Goal: Transaction & Acquisition: Book appointment/travel/reservation

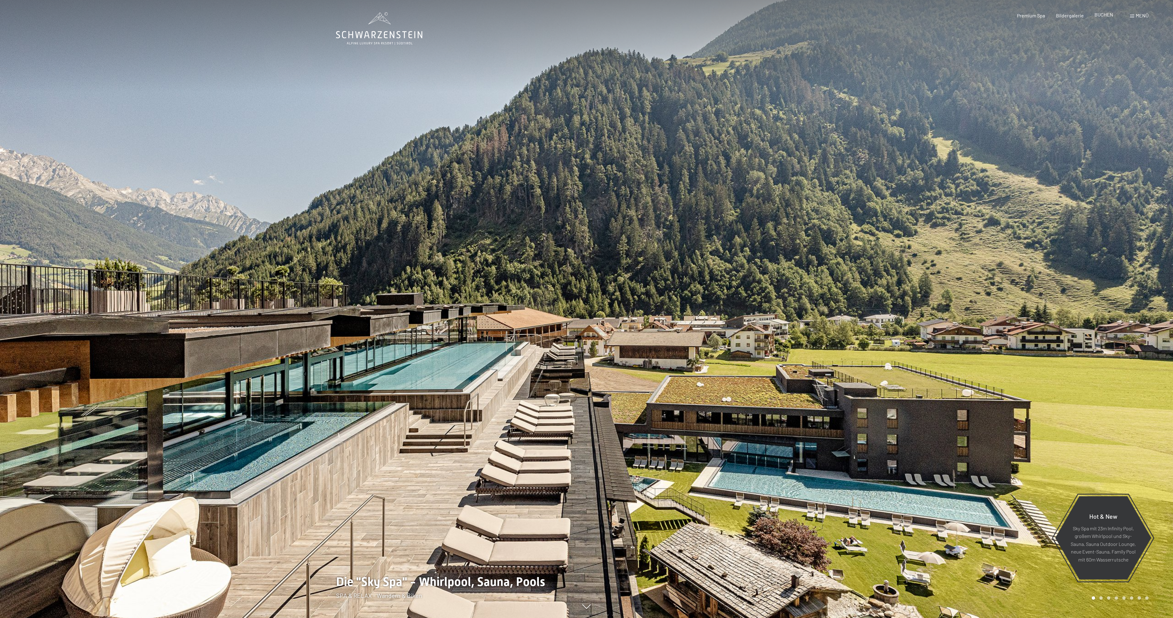
click at [1101, 15] on span "BUCHEN" at bounding box center [1104, 15] width 19 height 6
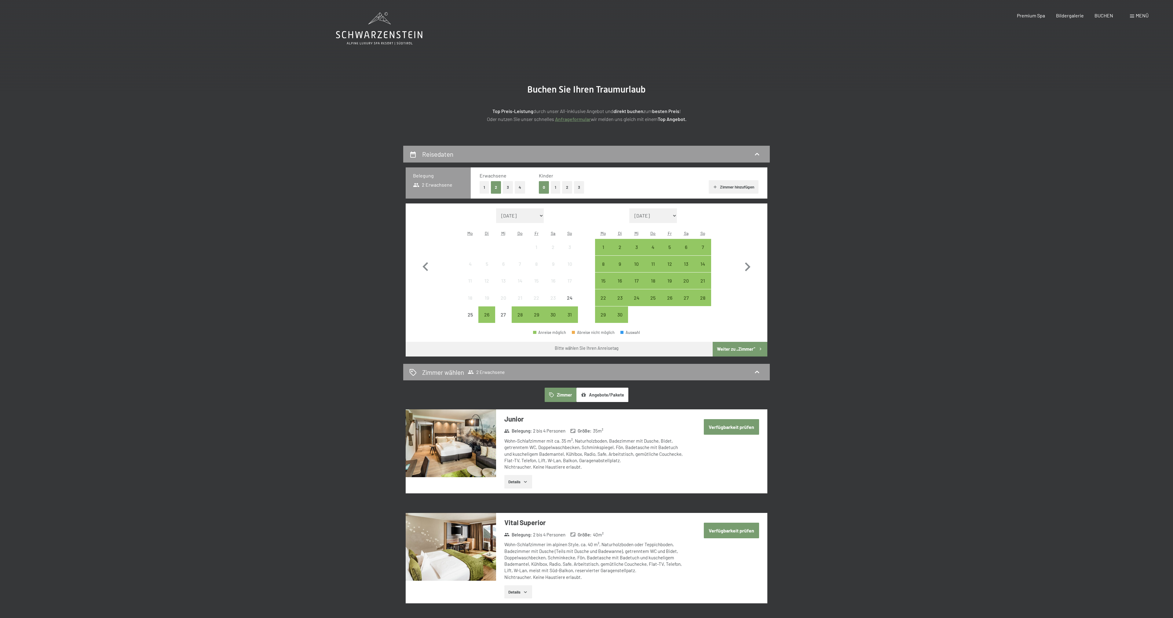
select select "2026-07-01"
select select "2026-08-01"
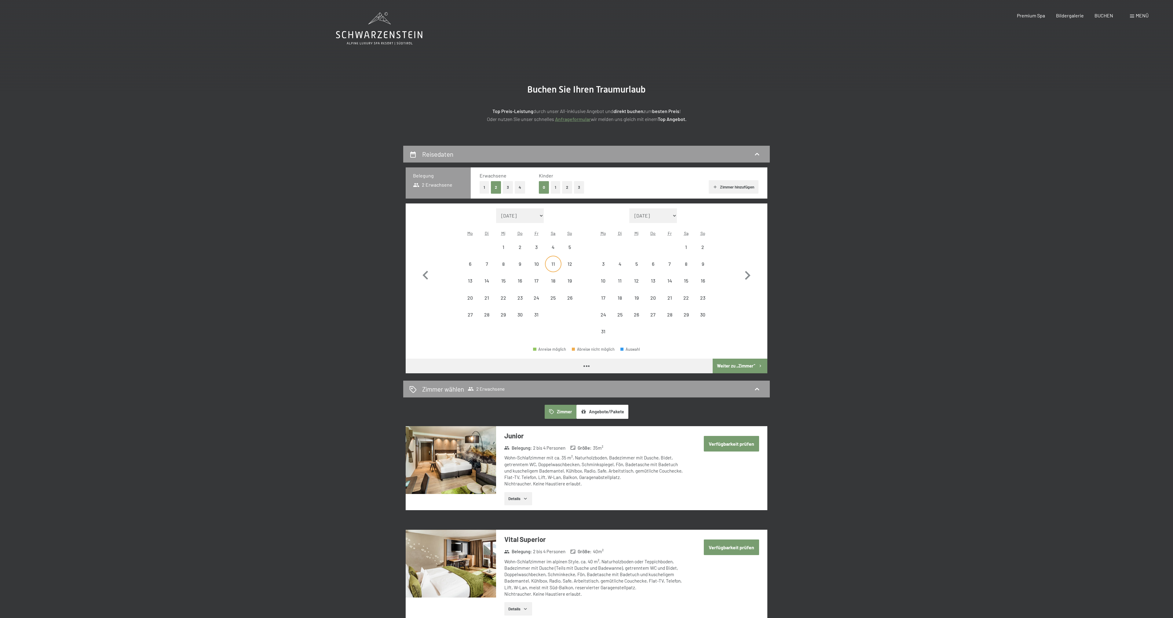
select select "2026-07-01"
select select "2026-08-01"
click at [549, 280] on div "18" at bounding box center [553, 285] width 15 height 15
select select "[DATE]"
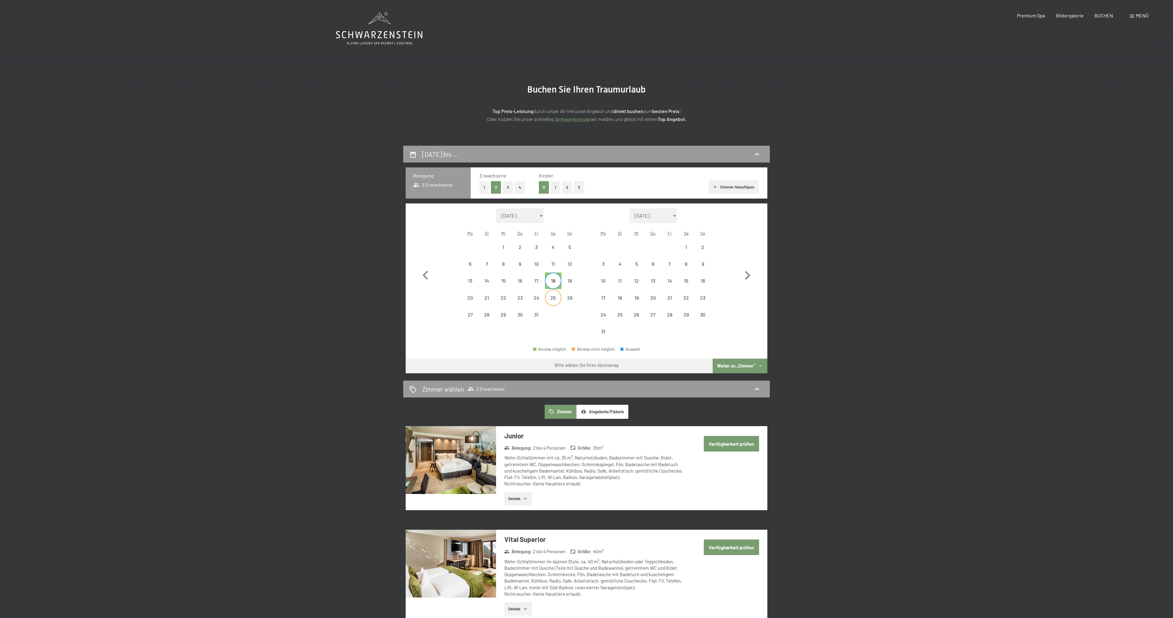
click at [551, 296] on div "25" at bounding box center [553, 302] width 15 height 15
select select "[DATE]"
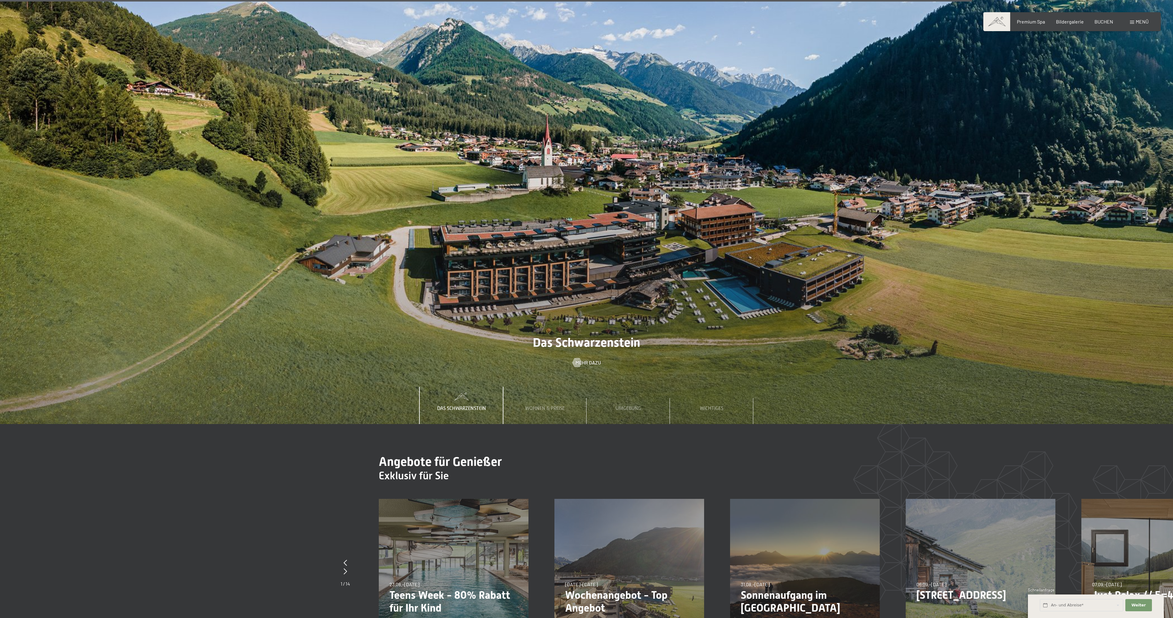
scroll to position [3819, 0]
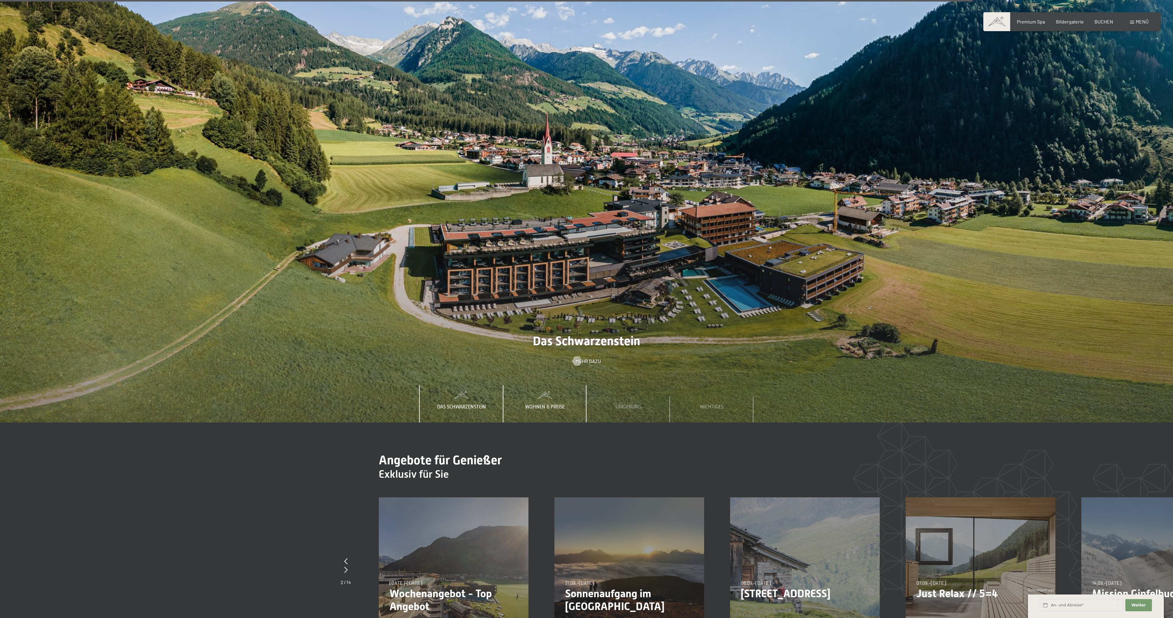
click at [553, 404] on span "Wohnen & Preise" at bounding box center [545, 406] width 40 height 5
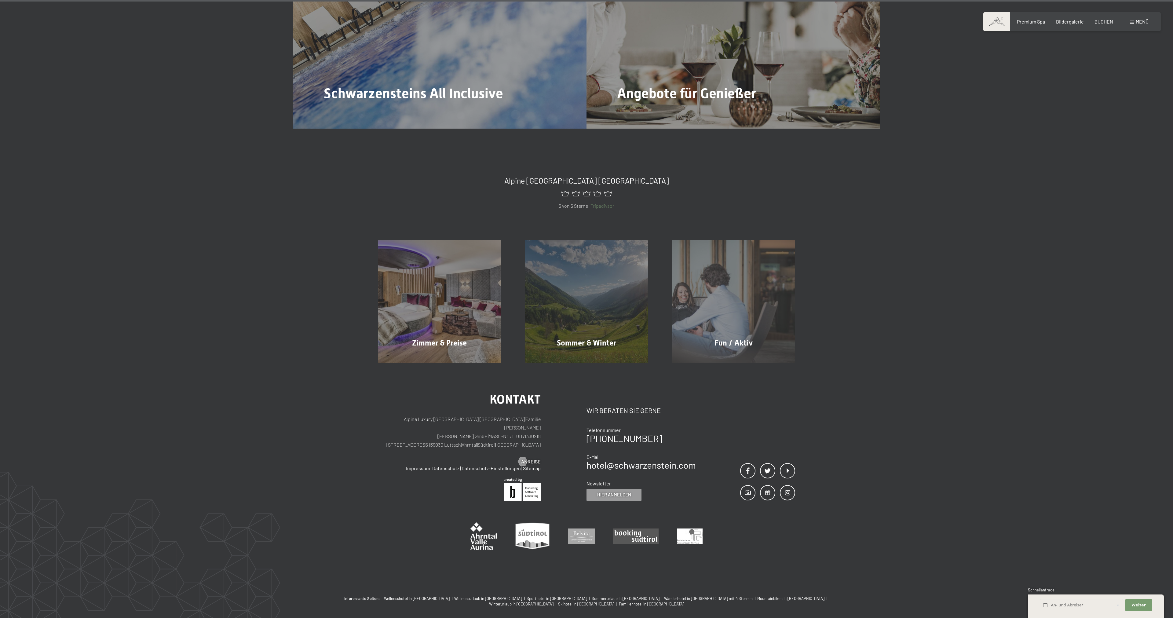
scroll to position [4632, 0]
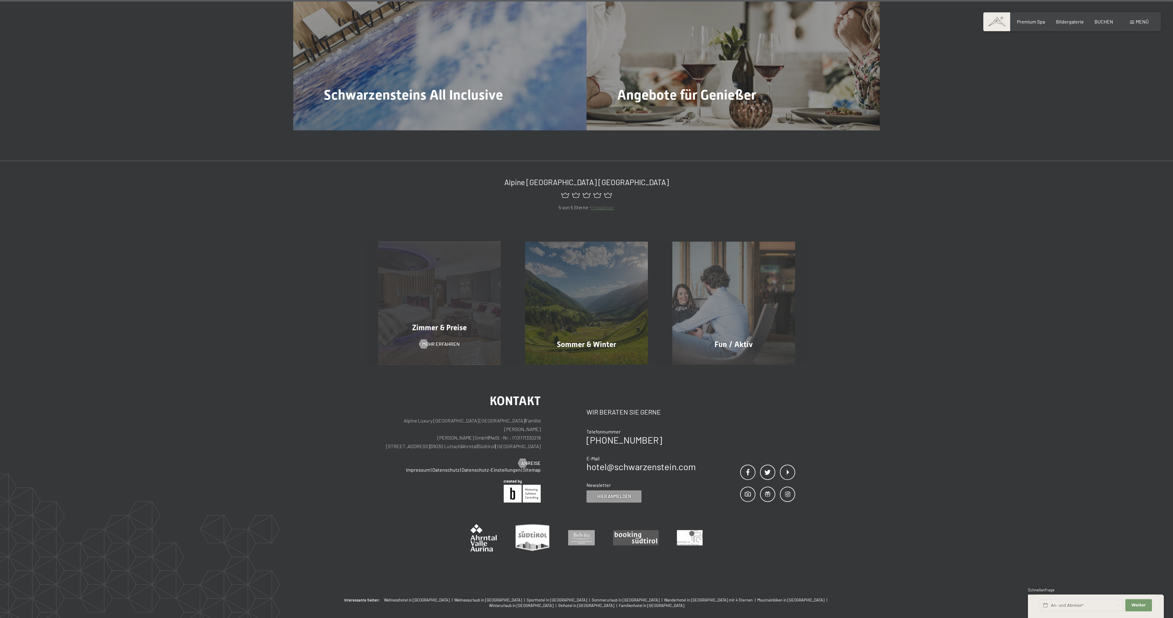
click at [432, 322] on div "Zimmer & Preise" at bounding box center [439, 327] width 147 height 11
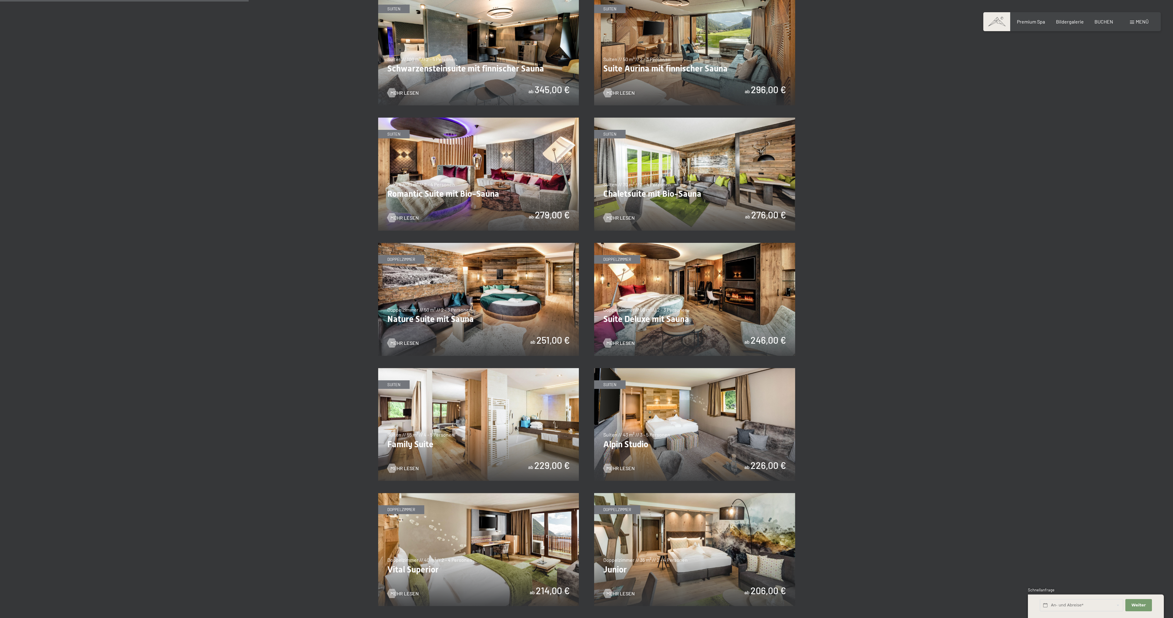
scroll to position [416, 0]
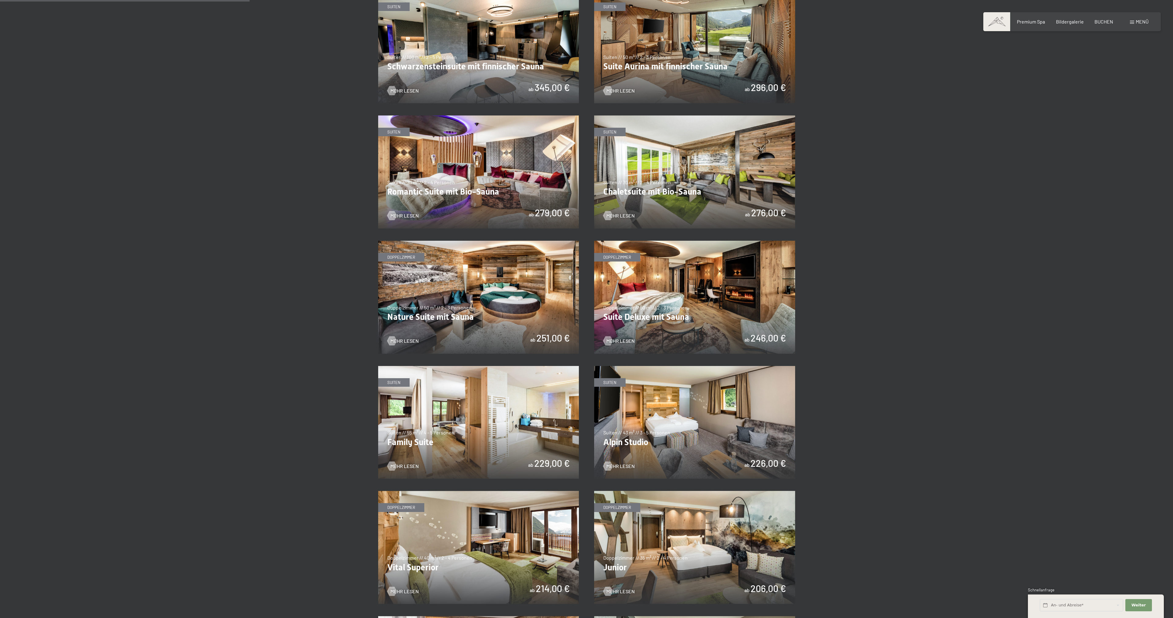
click at [409, 213] on img at bounding box center [478, 171] width 201 height 113
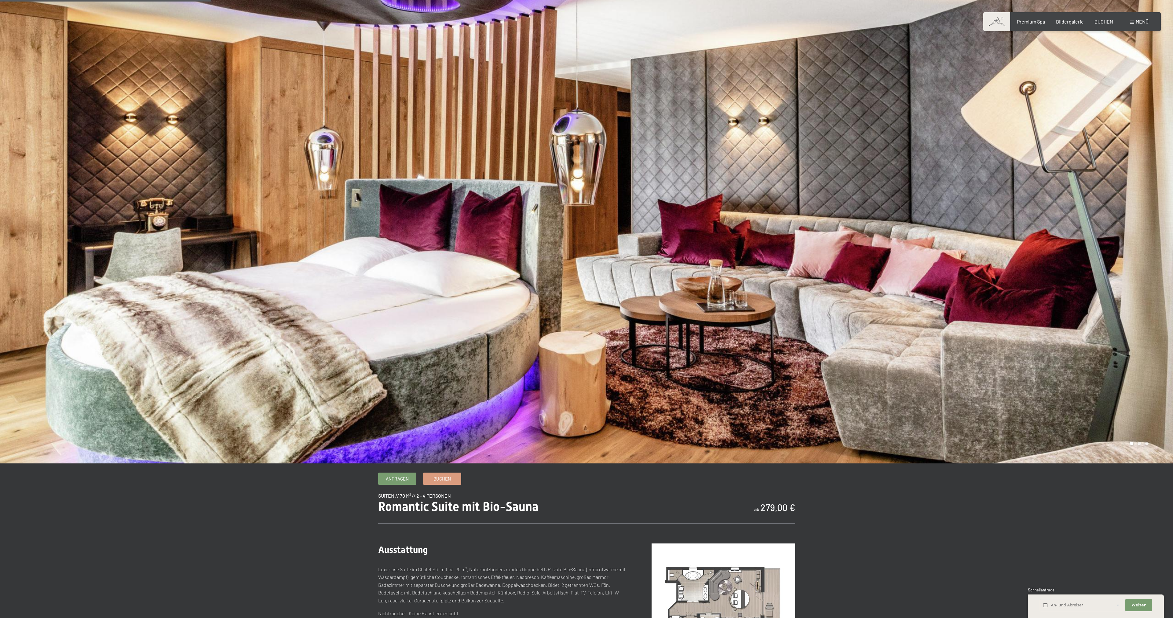
scroll to position [138, 0]
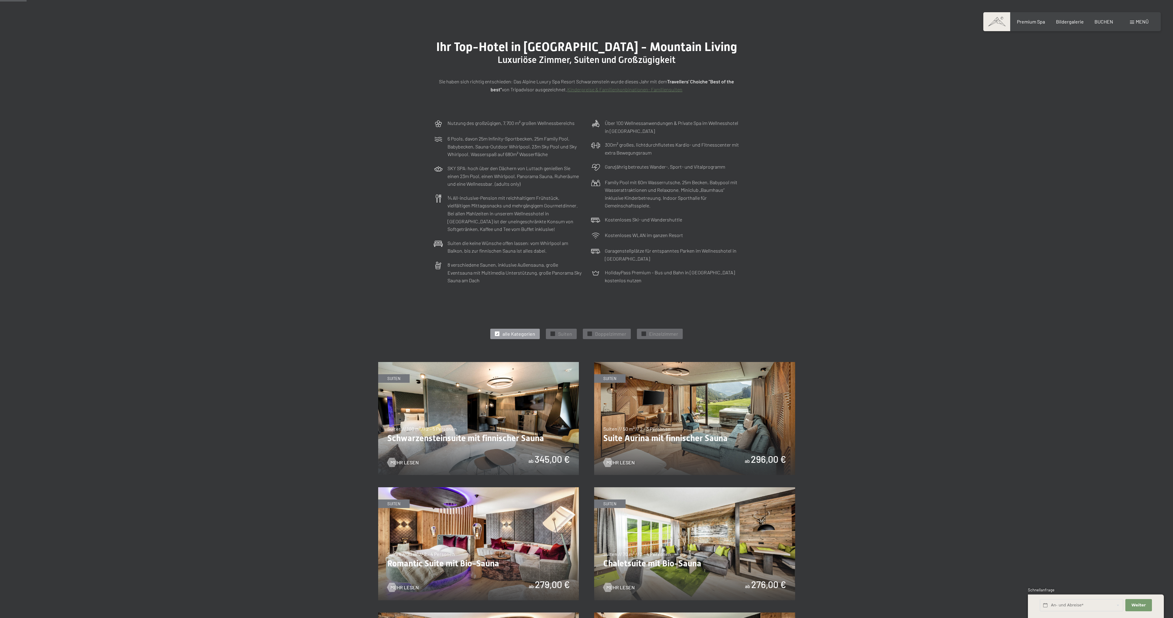
scroll to position [45, 0]
click at [412, 461] on span "Mehr Lesen" at bounding box center [411, 461] width 28 height 7
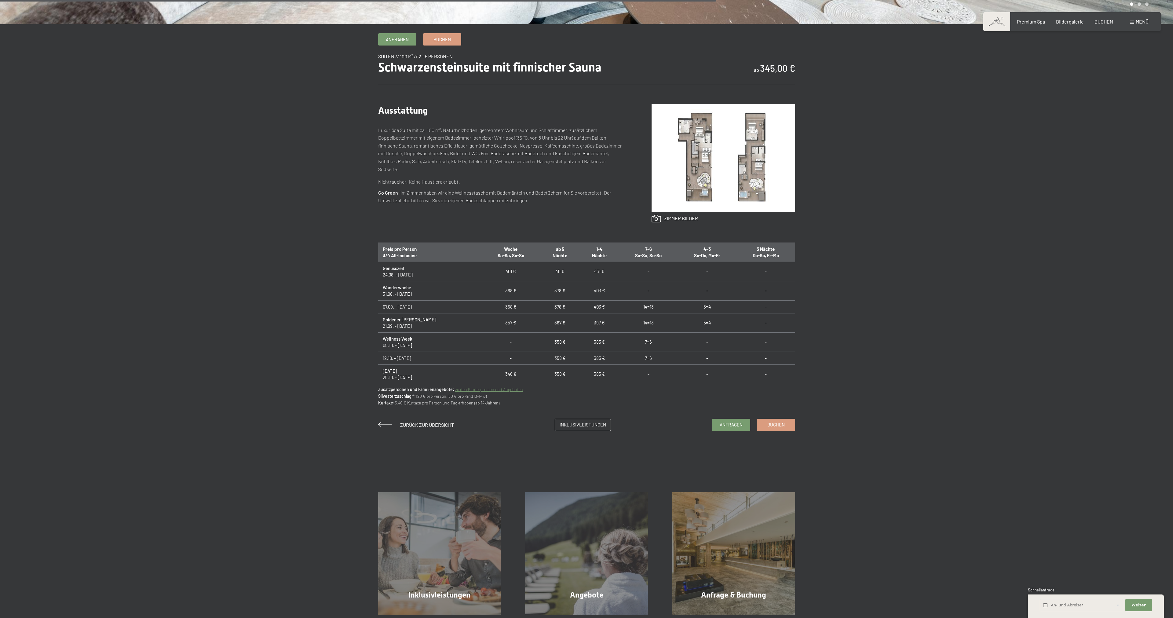
scroll to position [440, 0]
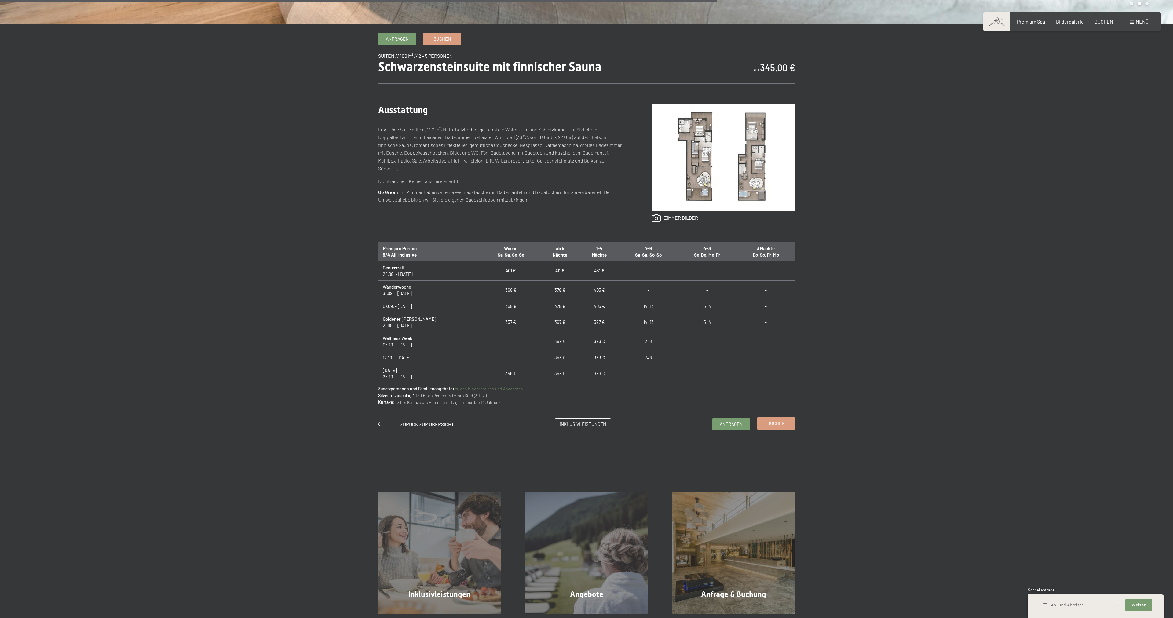
click at [772, 427] on link "Buchen" at bounding box center [776, 424] width 38 height 12
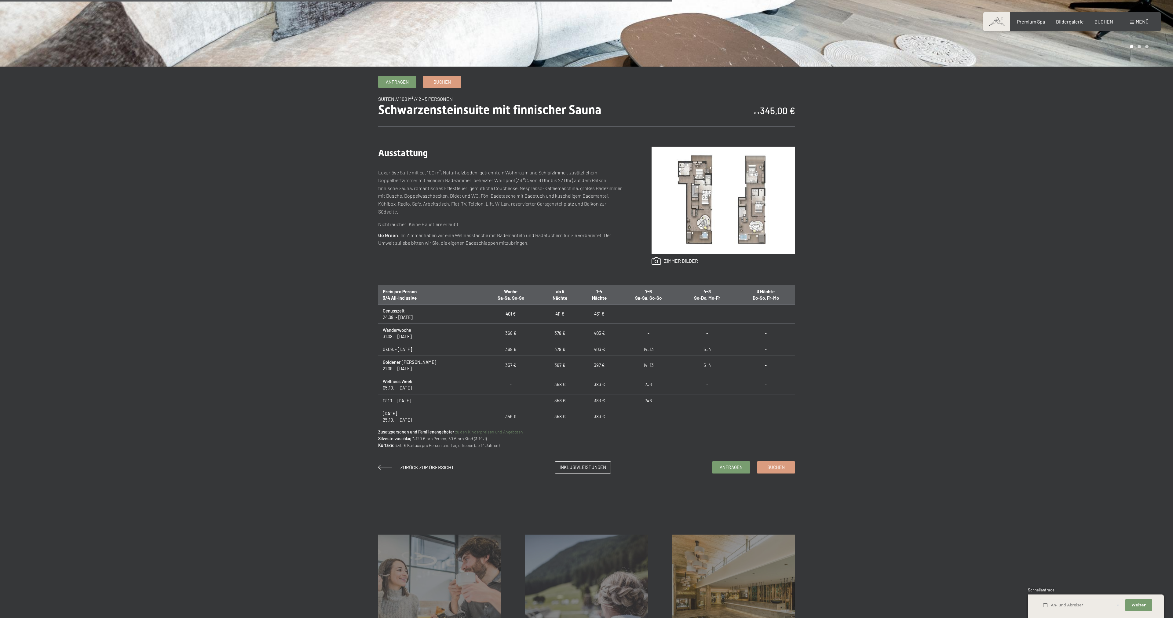
scroll to position [509, 0]
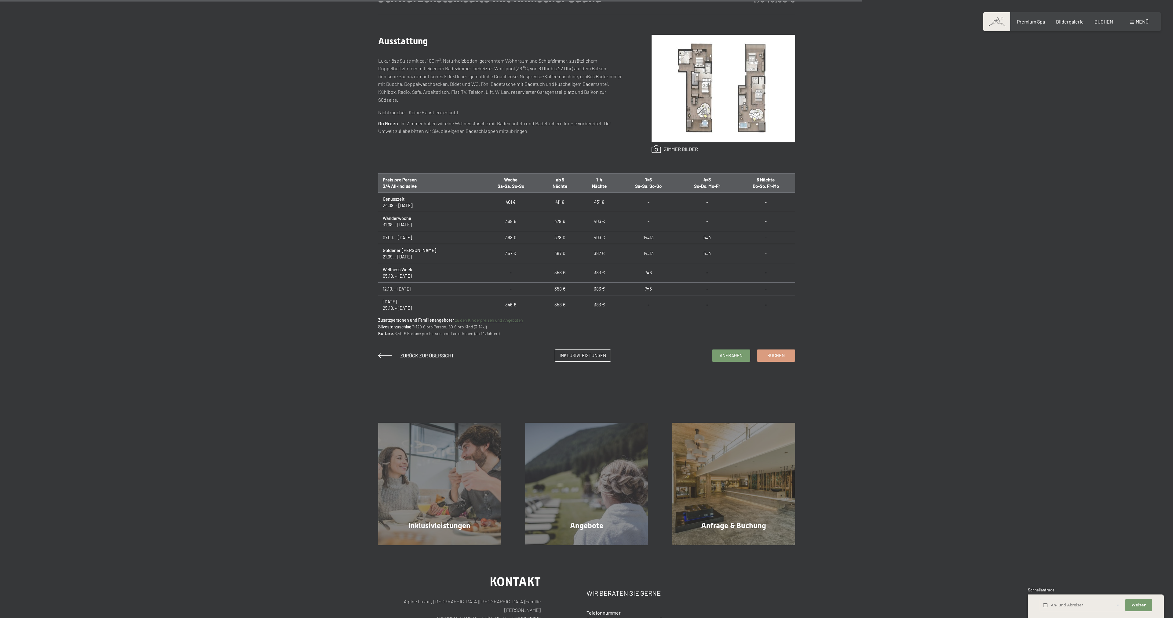
click at [467, 321] on link "zu den Kinderpreisen und Angeboten" at bounding box center [489, 319] width 68 height 5
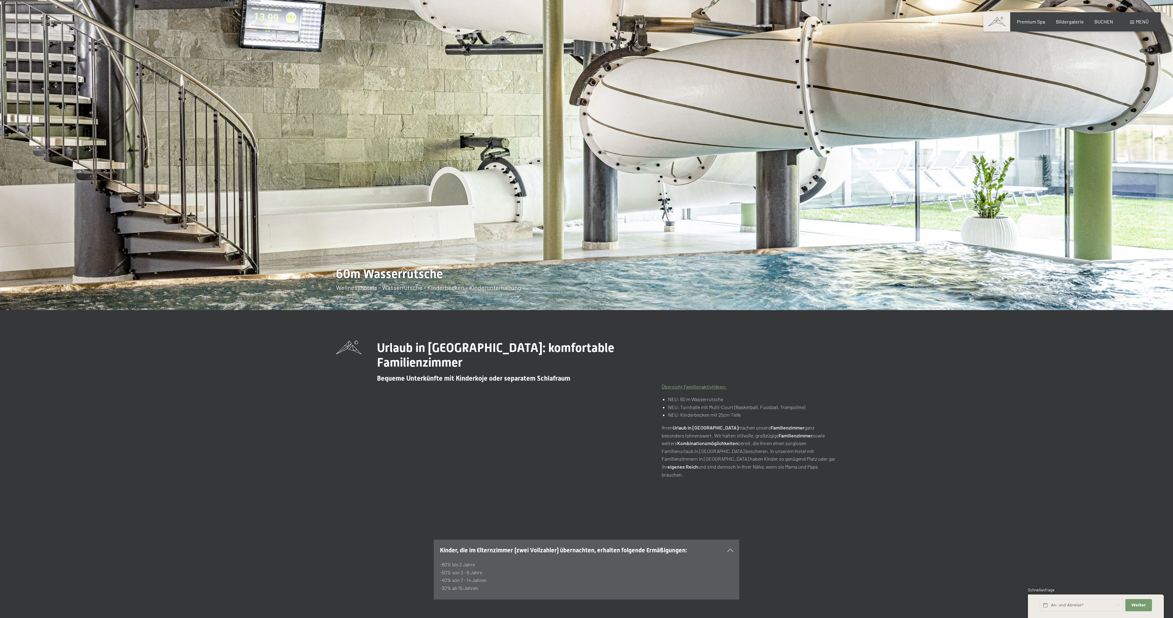
scroll to position [208, 0]
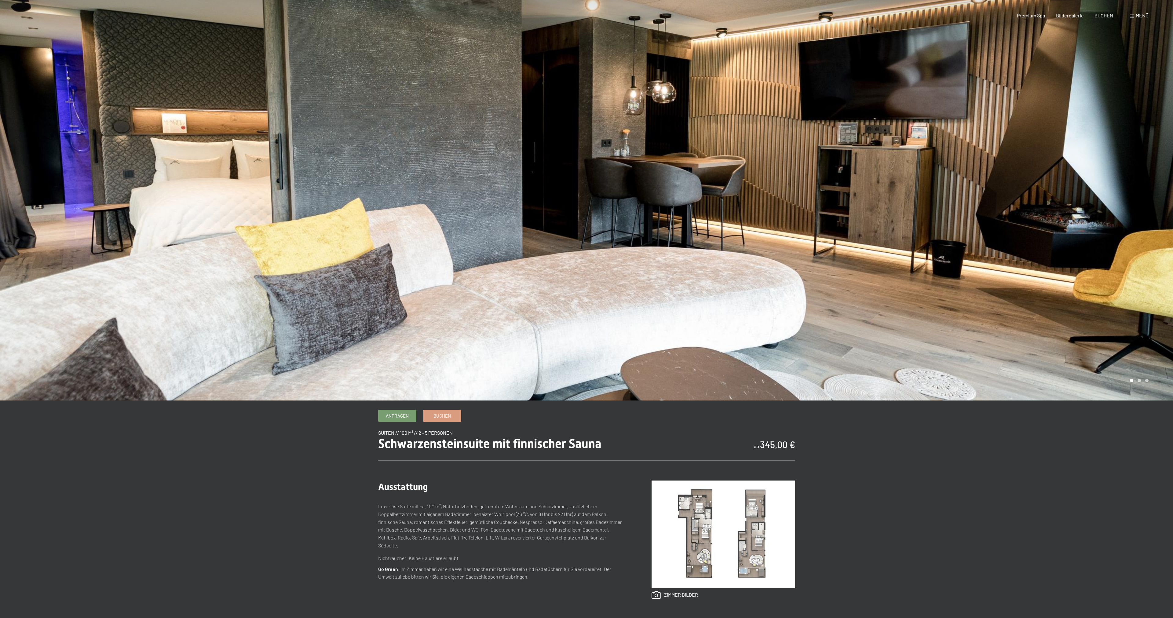
scroll to position [127, 0]
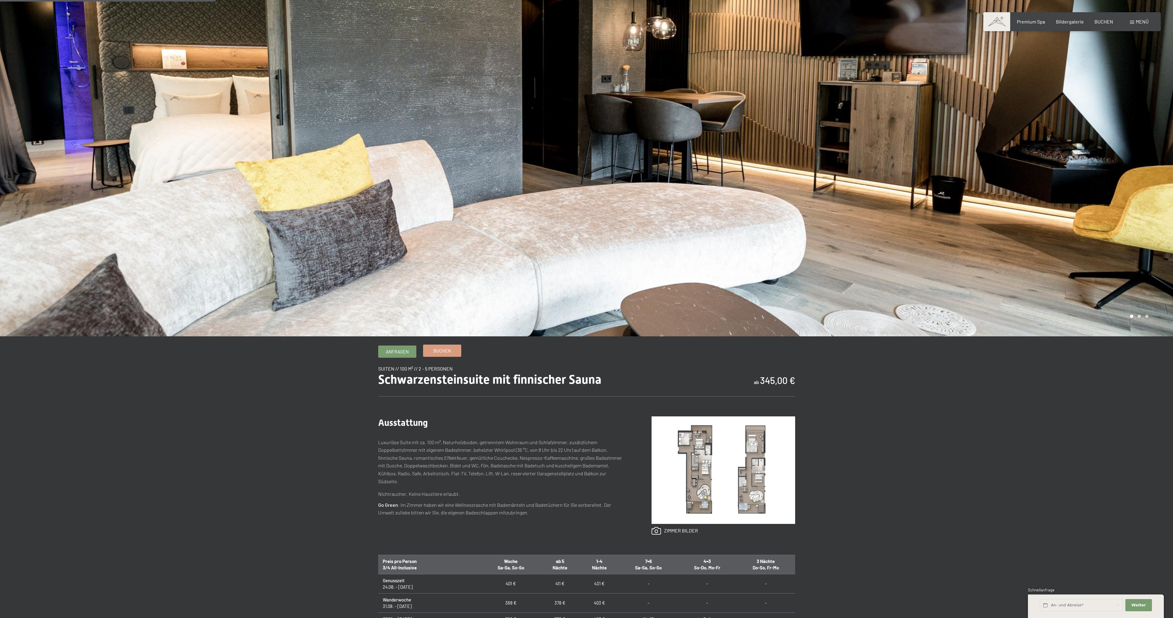
click at [438, 352] on span "Buchen" at bounding box center [442, 351] width 17 height 6
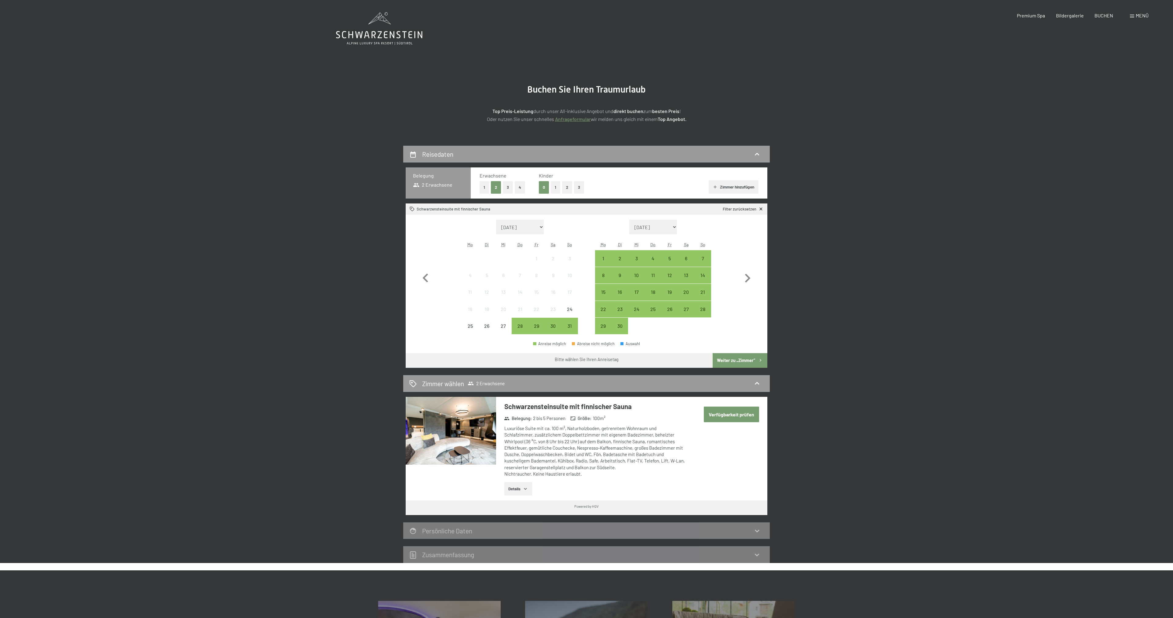
select select "[DATE]"
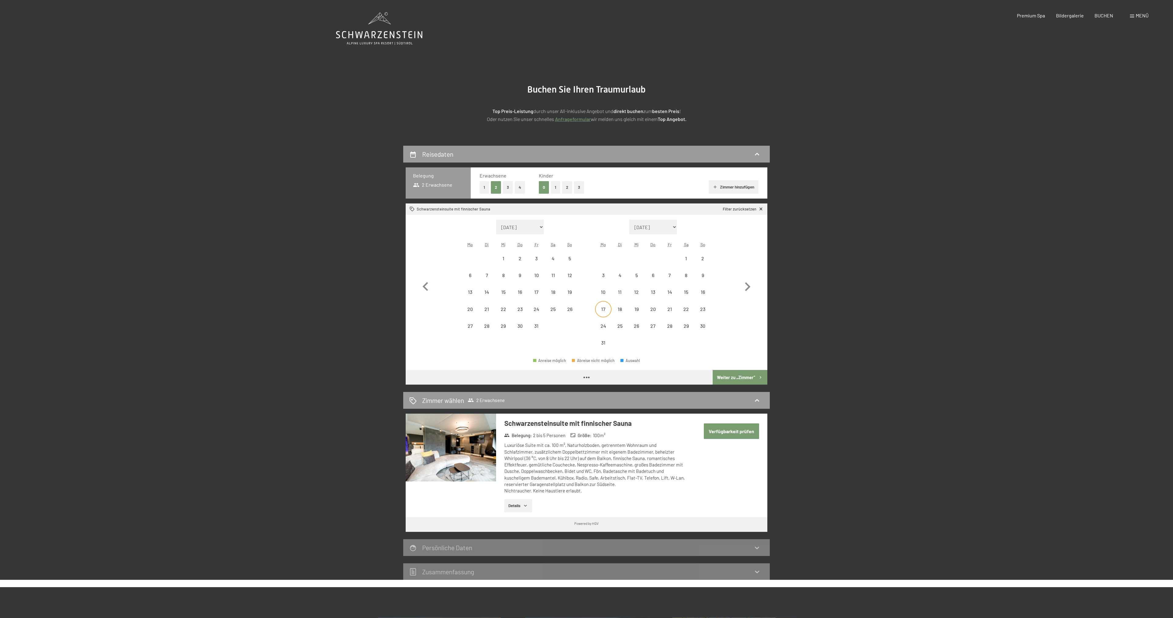
select select "[DATE]"
